Goal: Task Accomplishment & Management: Complete application form

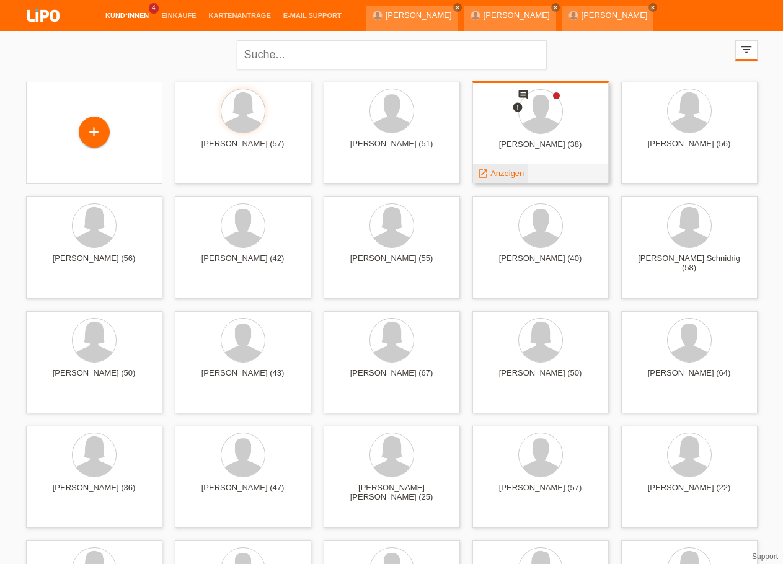
click at [500, 175] on span "Anzeigen" at bounding box center [506, 173] width 33 height 9
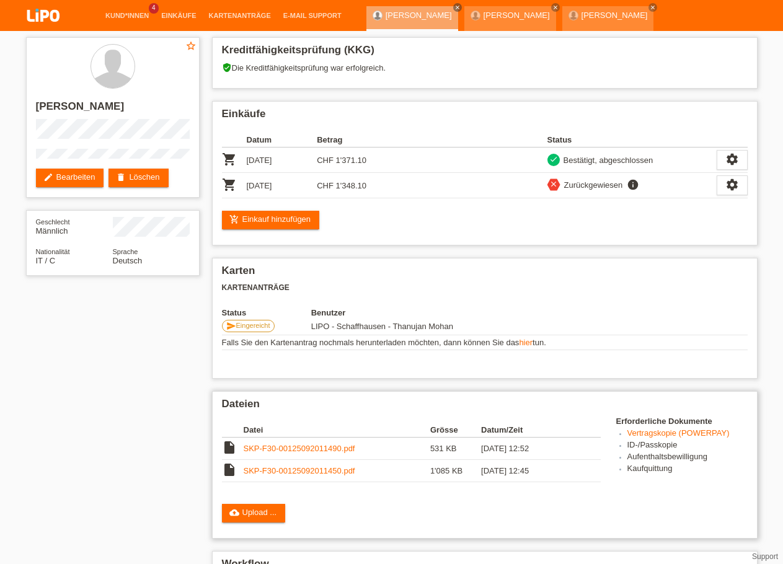
click at [299, 453] on link "SKP-F30-00125092011490.pdf" at bounding box center [300, 448] width 112 height 9
click at [300, 476] on link "SKP-F30-00125092011450.pdf" at bounding box center [300, 470] width 112 height 9
click at [316, 452] on link "SKP-F30-00125092011490.pdf" at bounding box center [300, 448] width 112 height 9
click at [591, 459] on td at bounding box center [591, 449] width 17 height 22
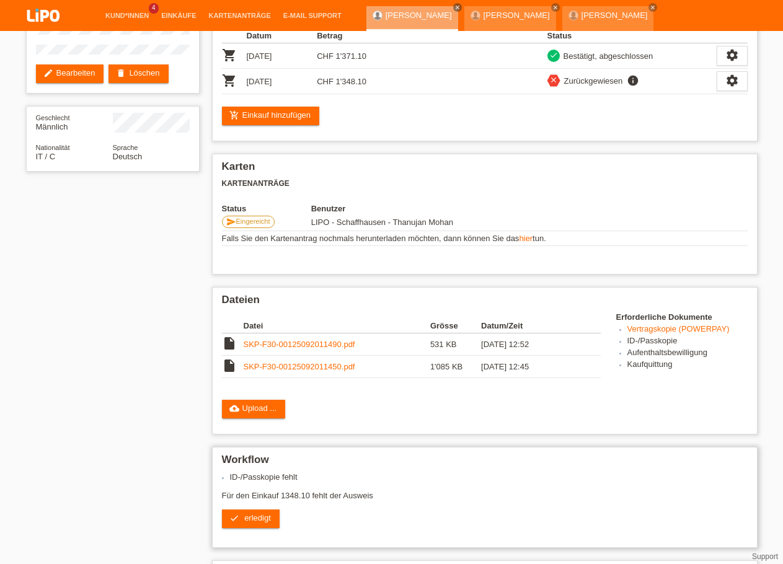
scroll to position [190, 0]
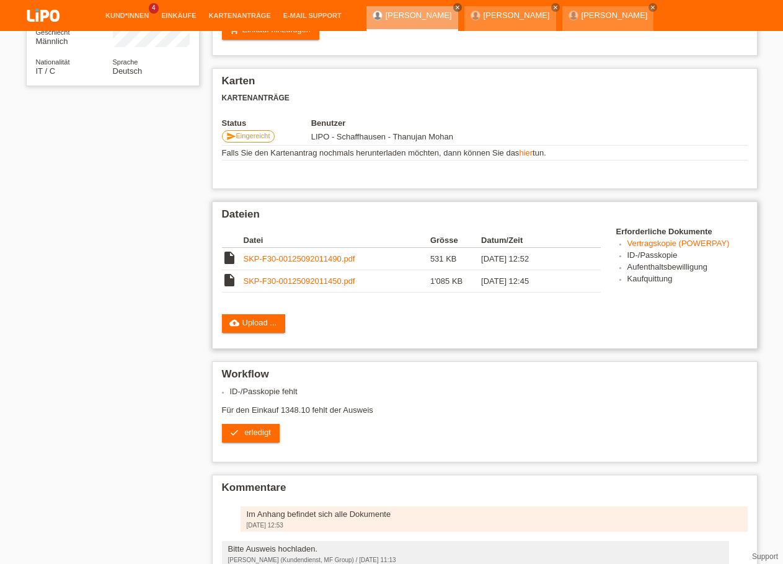
click at [324, 263] on link "SKP-F30-00125092011490.pdf" at bounding box center [300, 258] width 112 height 9
click at [595, 268] on td at bounding box center [591, 259] width 17 height 22
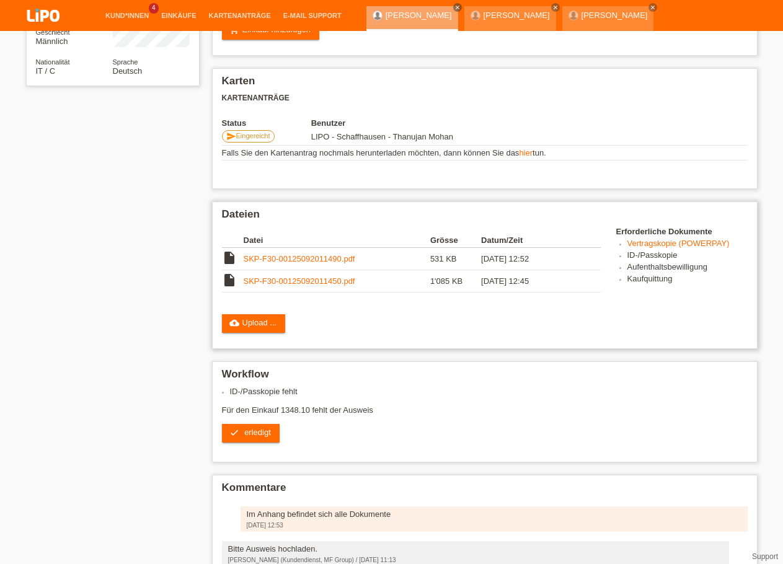
drag, startPoint x: 520, startPoint y: 337, endPoint x: 498, endPoint y: 337, distance: 21.7
click at [518, 333] on div "cloud_upload Upload ..." at bounding box center [485, 323] width 526 height 19
click at [275, 329] on link "cloud_upload Upload ..." at bounding box center [254, 323] width 64 height 19
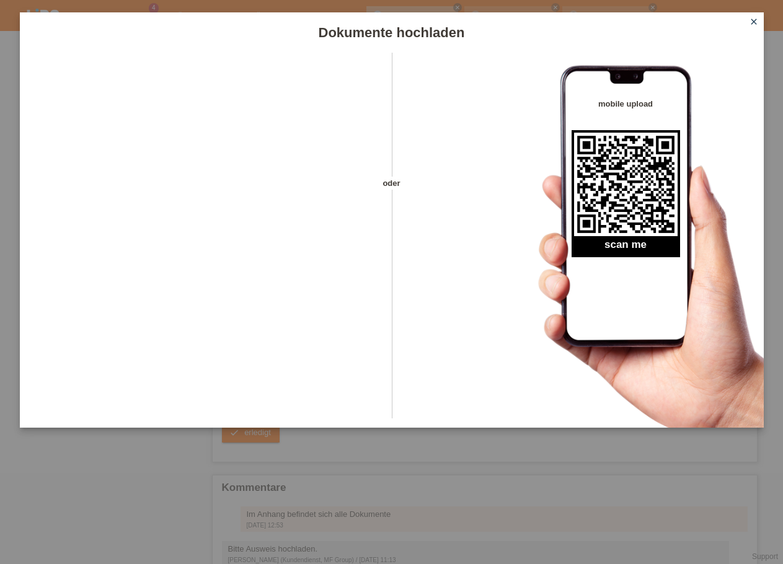
click at [751, 24] on icon "close" at bounding box center [754, 22] width 10 height 10
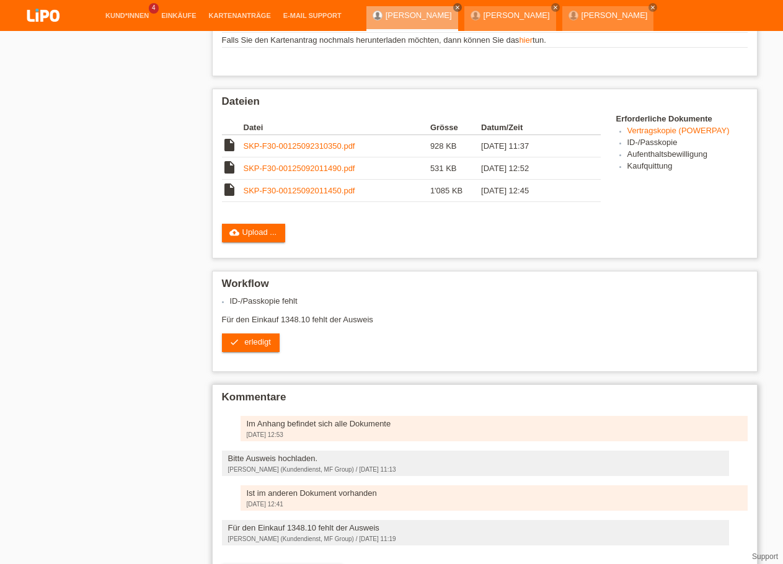
scroll to position [316, 0]
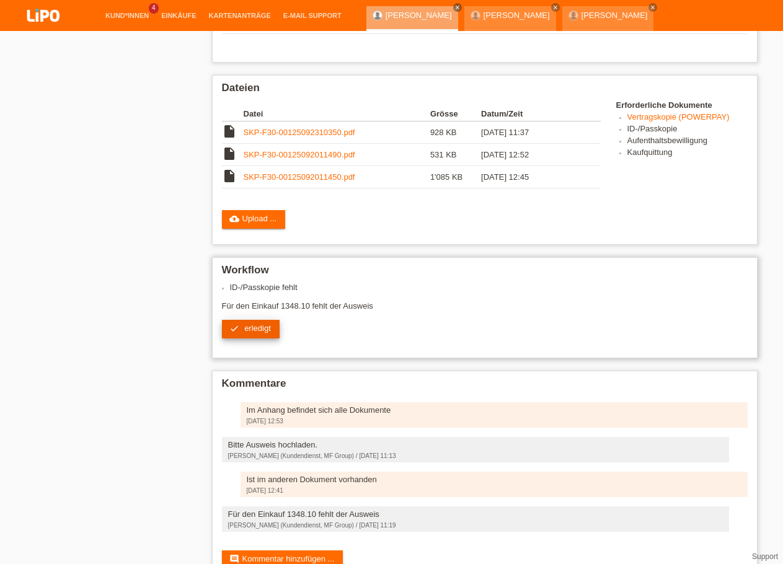
click at [254, 338] on link "check erledigt" at bounding box center [251, 329] width 58 height 19
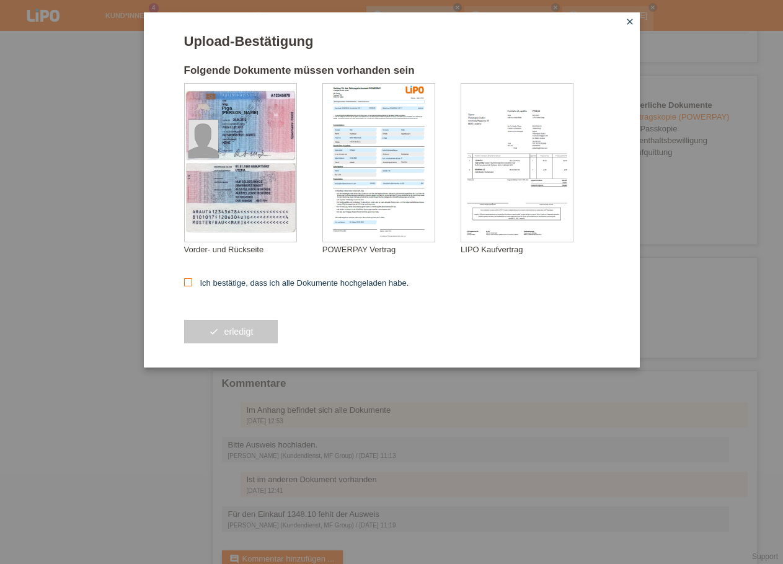
click at [219, 288] on label "Ich bestätige, dass ich alle Dokumente hochgeladen habe." at bounding box center [296, 282] width 225 height 9
click at [192, 286] on input "Ich bestätige, dass ich alle Dokumente hochgeladen habe." at bounding box center [188, 282] width 8 height 8
checkbox input "true"
click at [242, 337] on span "erledigt" at bounding box center [238, 332] width 29 height 10
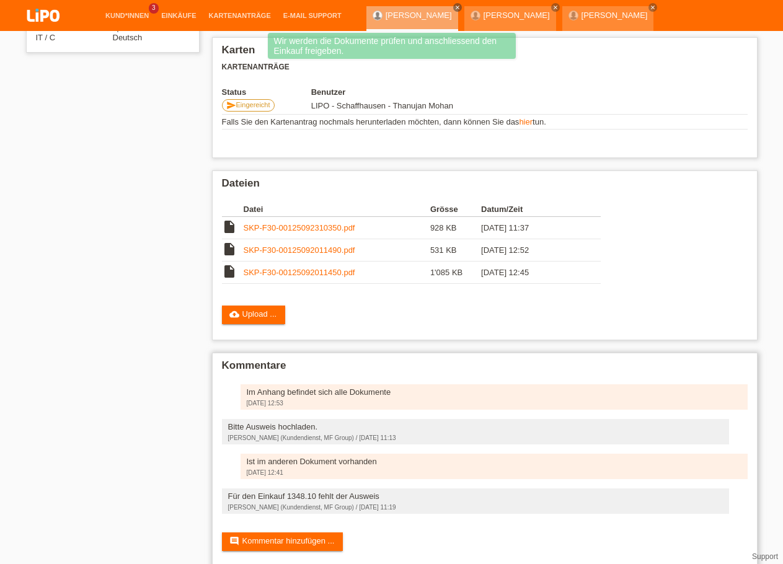
scroll to position [253, 0]
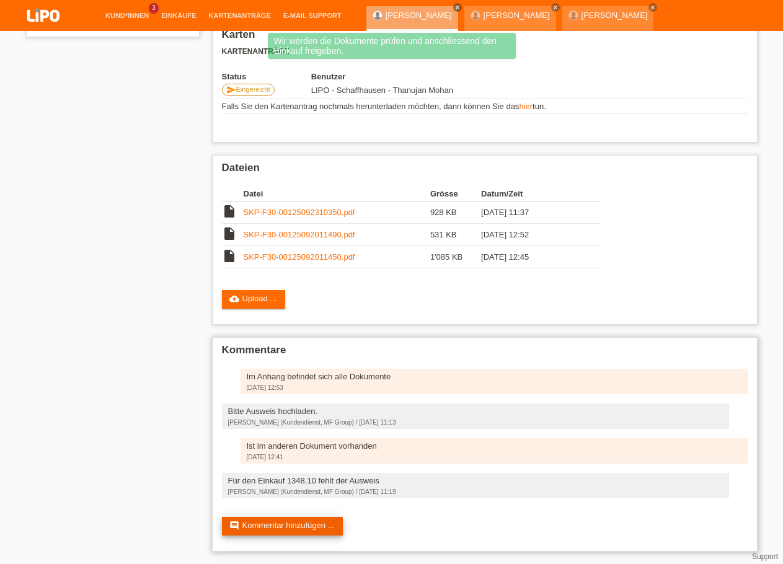
click at [289, 533] on link "comment Kommentar hinzufügen ..." at bounding box center [283, 526] width 122 height 19
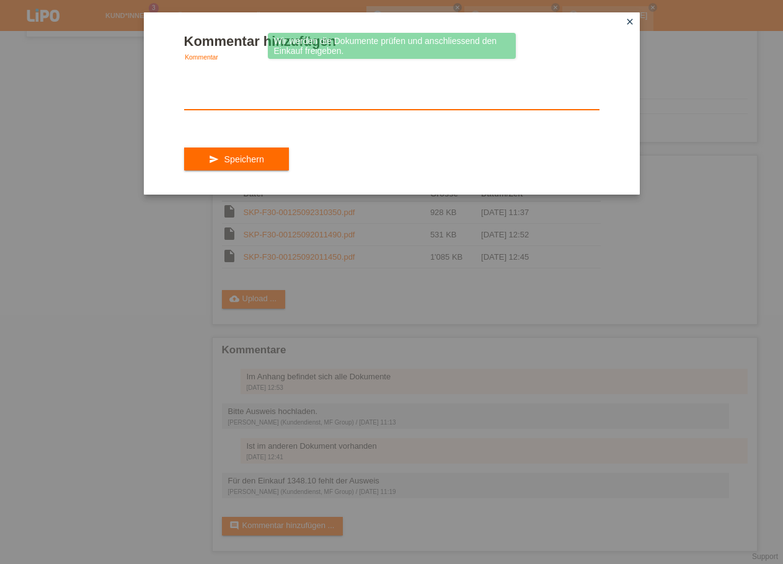
click at [276, 98] on textarea at bounding box center [391, 86] width 415 height 48
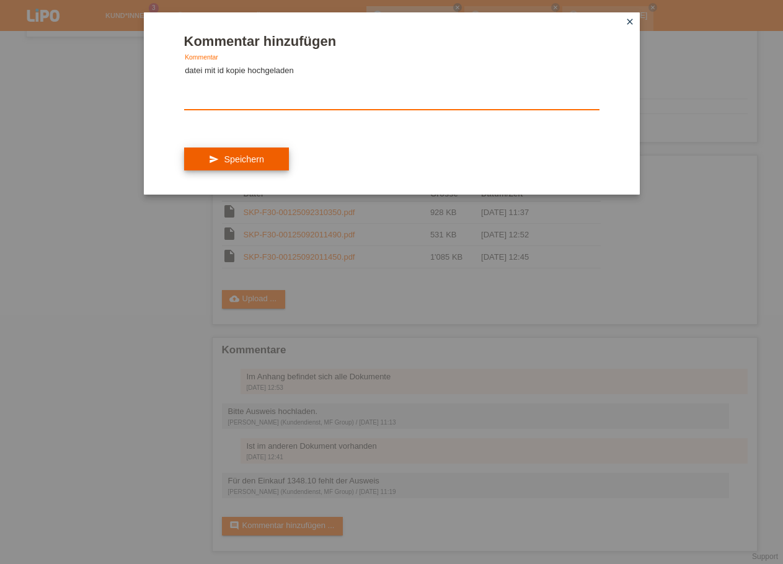
type textarea "datei mit id kopie hochgeladen"
click at [269, 166] on button "send Speichern" at bounding box center [236, 160] width 105 height 24
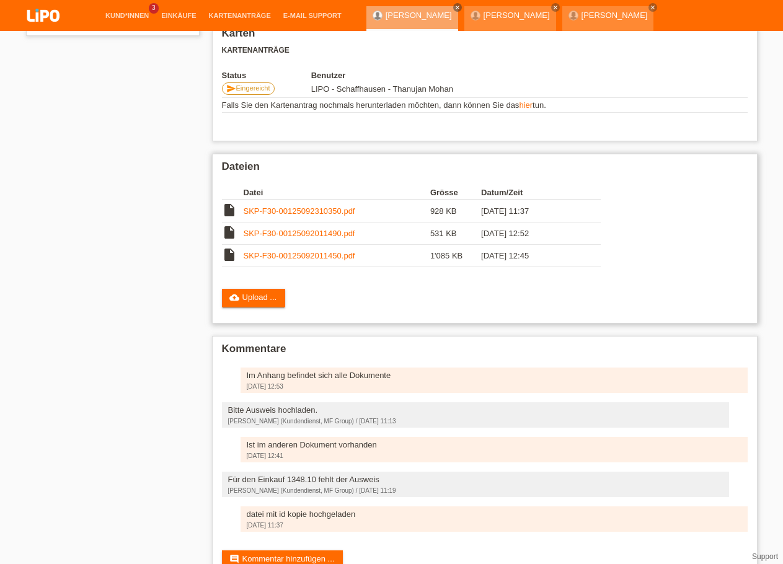
scroll to position [228, 0]
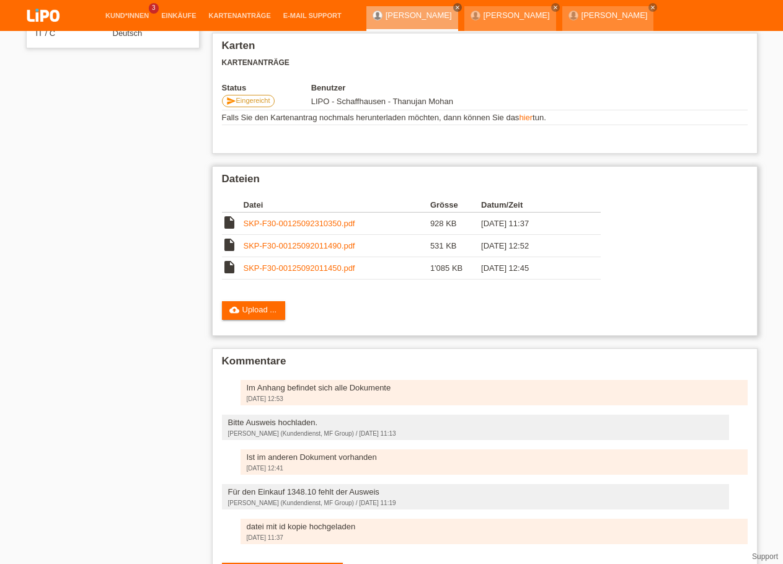
click at [285, 228] on link "SKP-F30-00125092310350.pdf" at bounding box center [300, 223] width 112 height 9
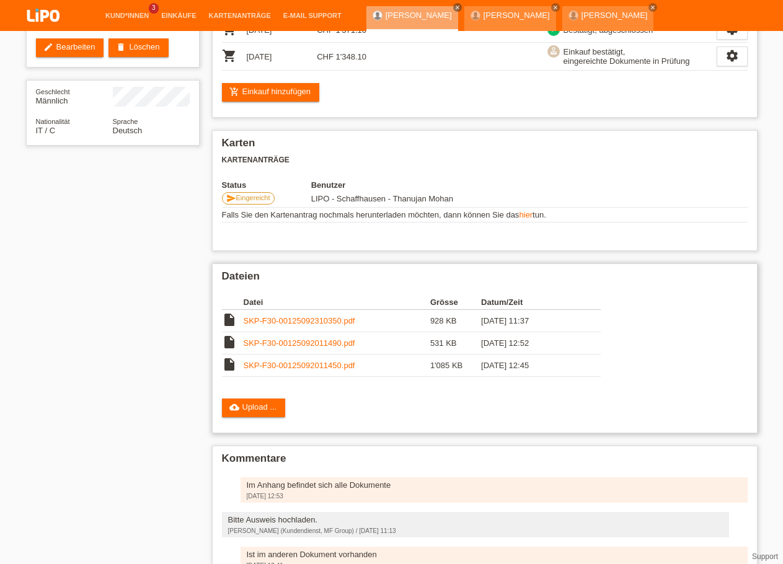
scroll to position [0, 0]
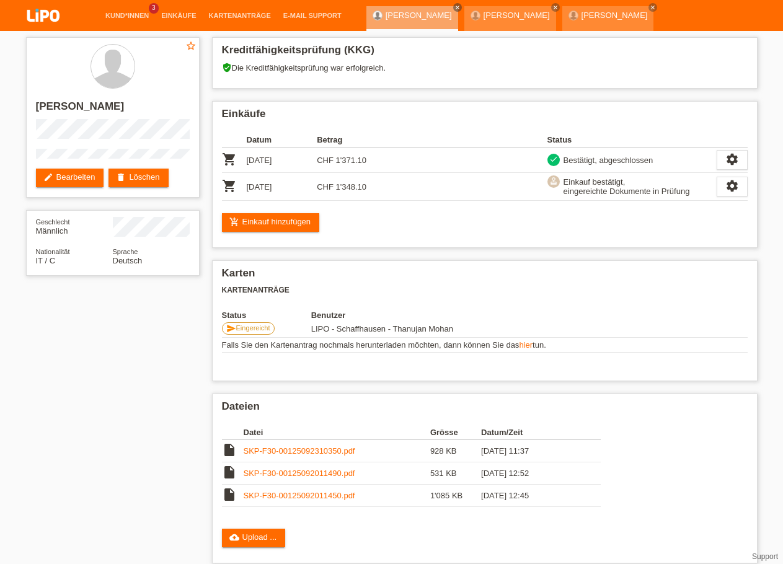
click at [43, 17] on img at bounding box center [43, 16] width 62 height 33
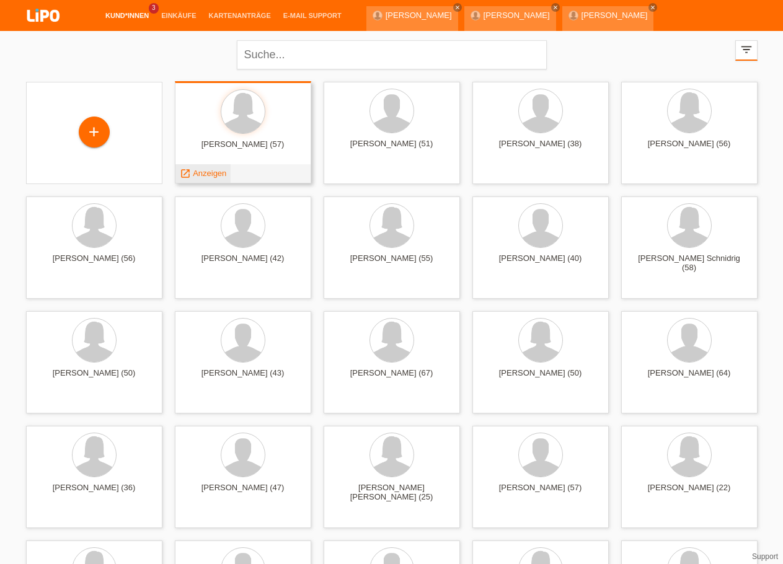
click at [223, 175] on span "Anzeigen" at bounding box center [209, 173] width 33 height 9
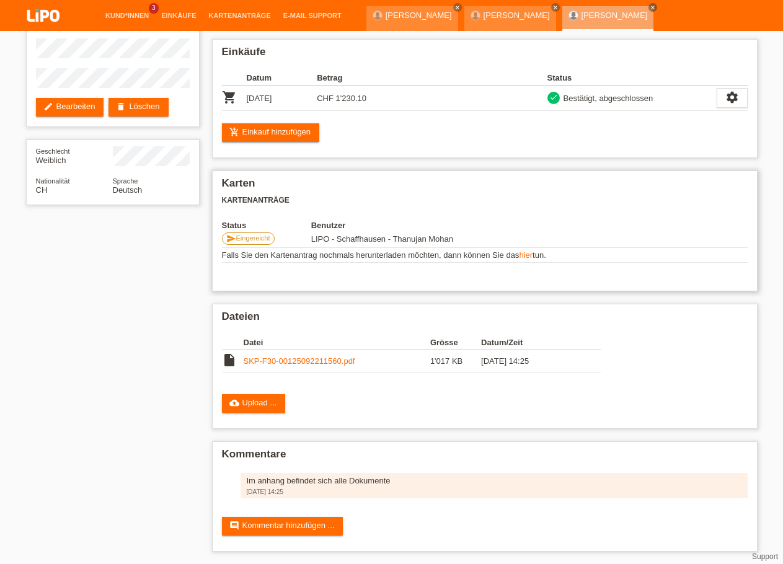
scroll to position [92, 0]
click at [309, 356] on link "SKP-F30-00125092211560.pdf" at bounding box center [300, 360] width 112 height 9
